Goal: Share content: Share content

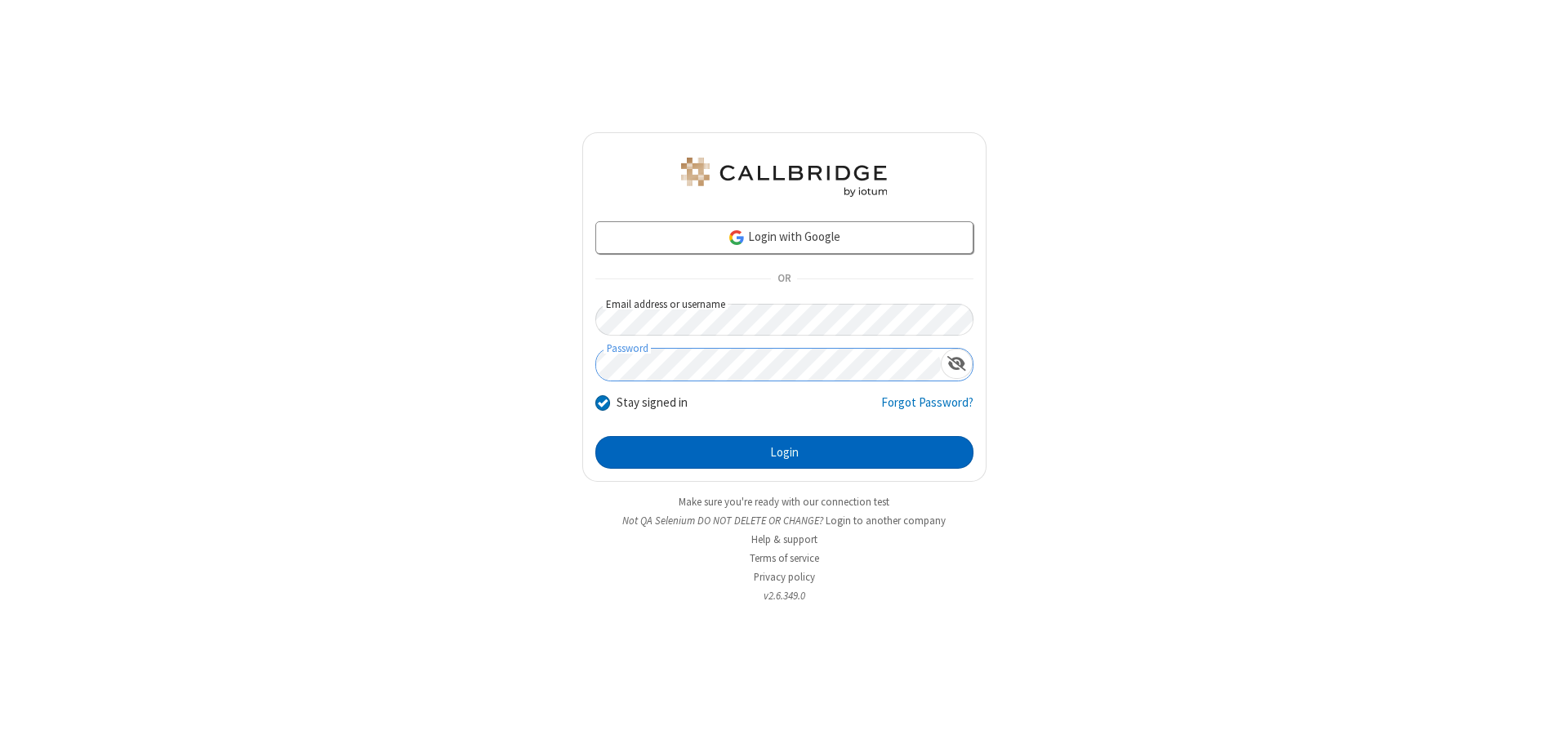
click at [784, 452] on button "Login" at bounding box center [784, 452] width 378 height 33
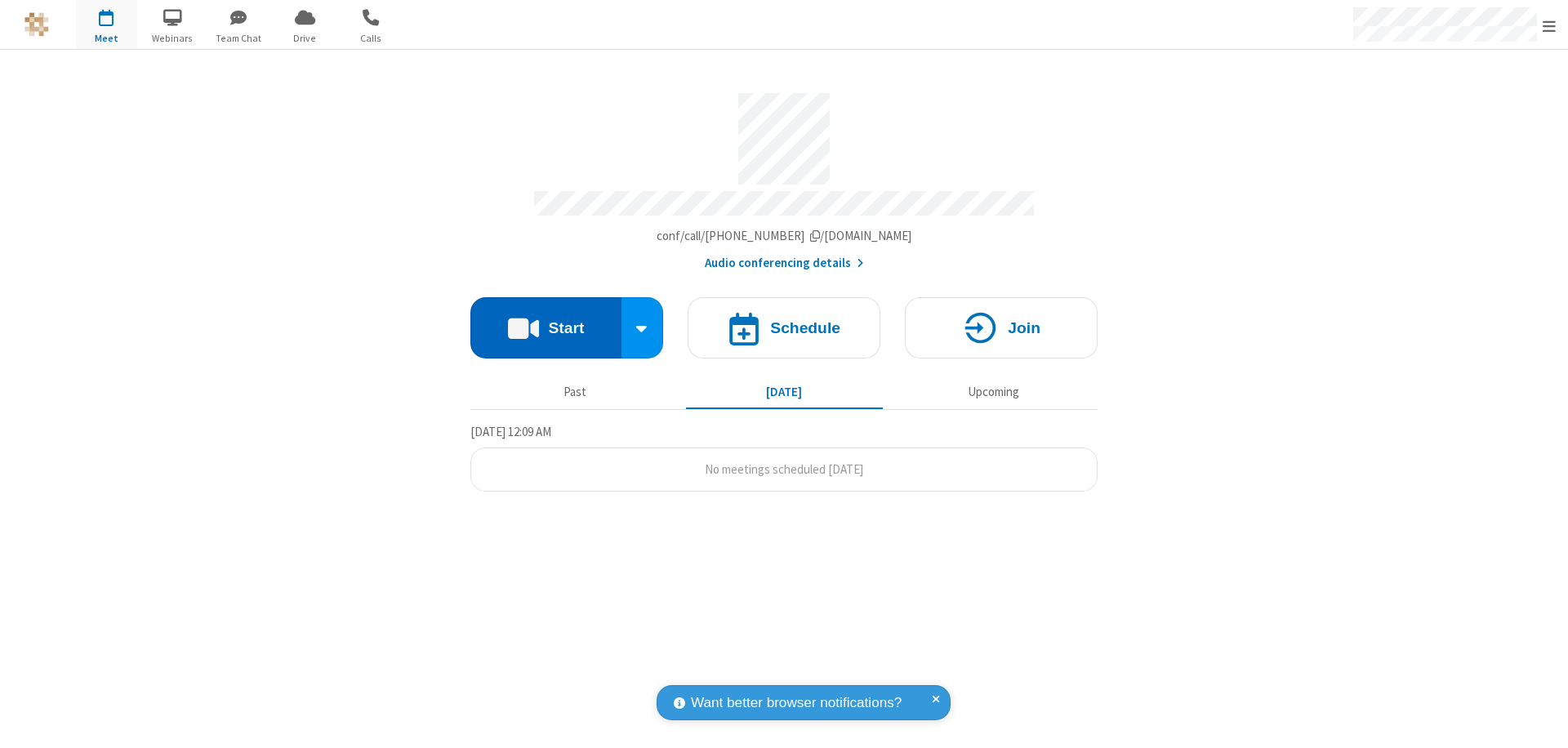
click at [546, 320] on button "Start" at bounding box center [546, 328] width 151 height 61
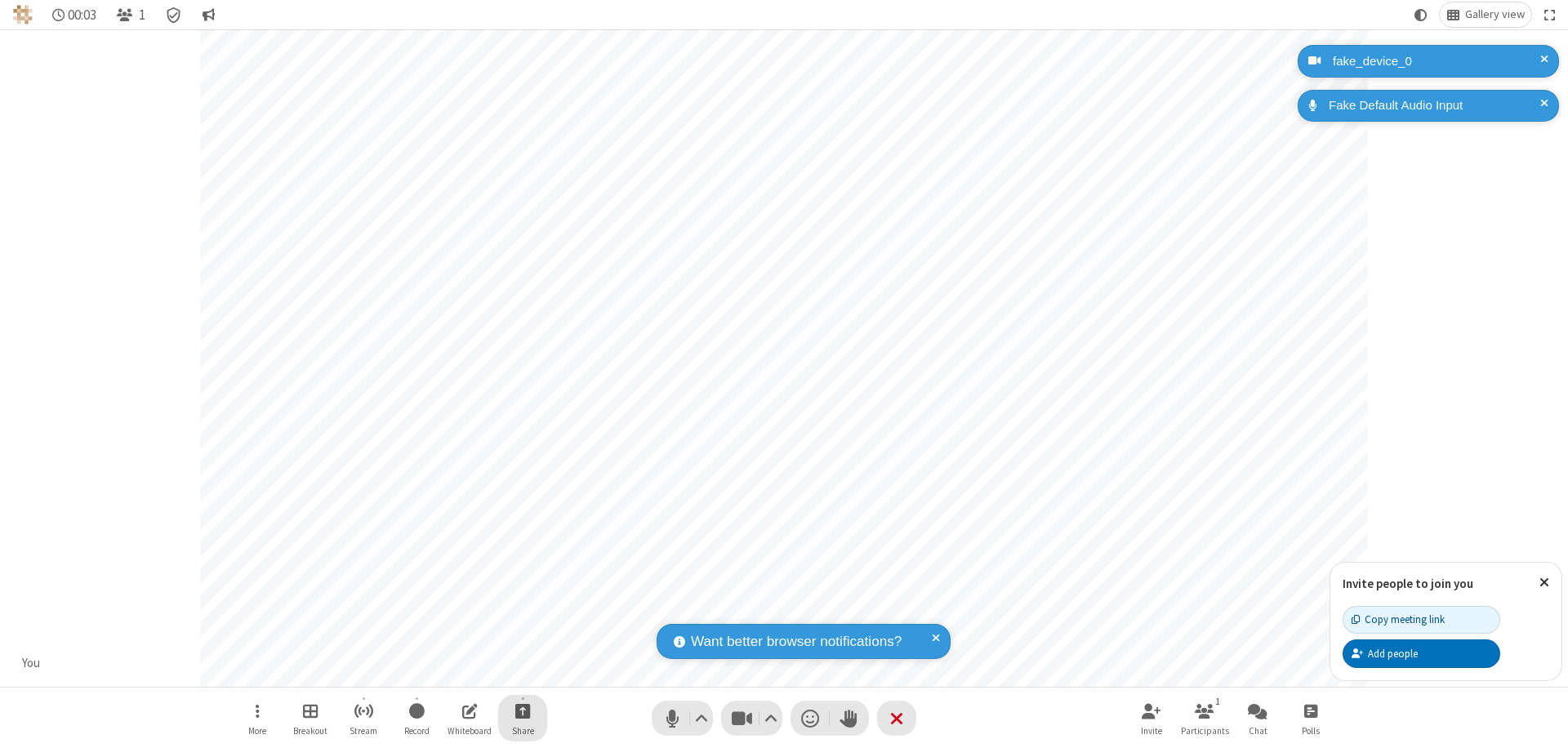
click at [523, 710] on span "Start sharing" at bounding box center [523, 711] width 16 height 21
click at [457, 671] on span "Share my screen" at bounding box center [457, 672] width 19 height 14
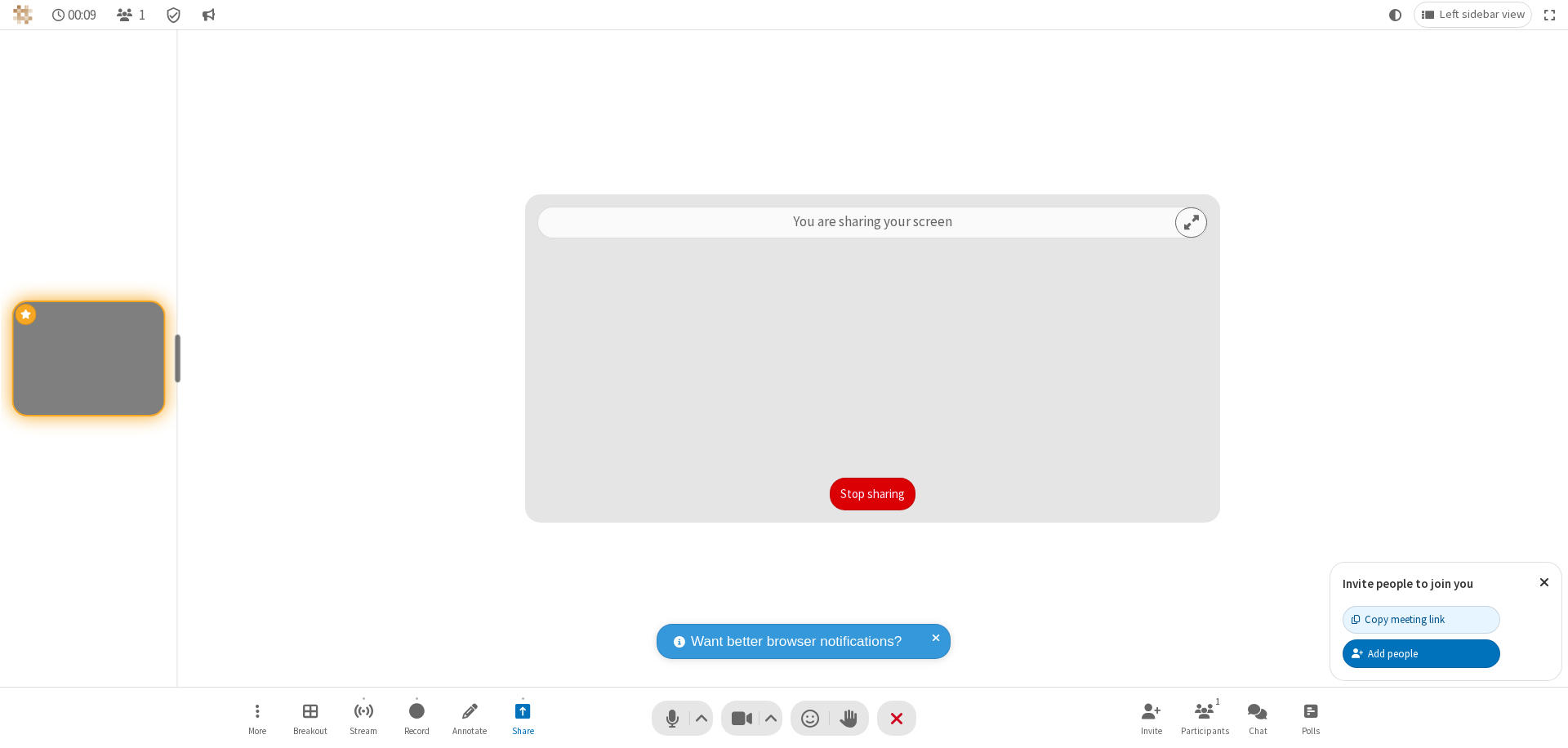
click at [872, 494] on button "Stop sharing" at bounding box center [873, 495] width 86 height 33
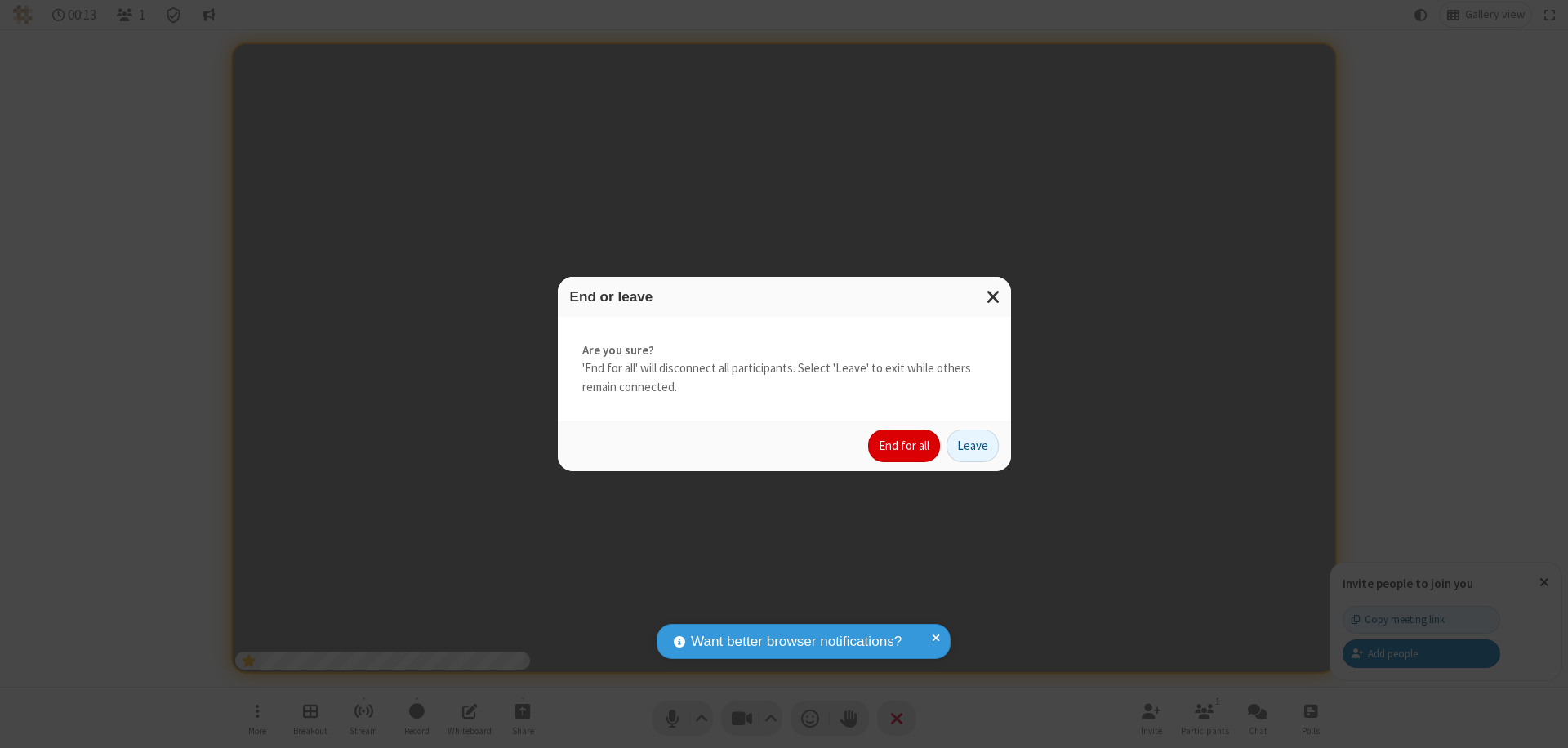
click at [905, 446] on button "End for all" at bounding box center [903, 446] width 72 height 33
